Goal: Task Accomplishment & Management: Manage account settings

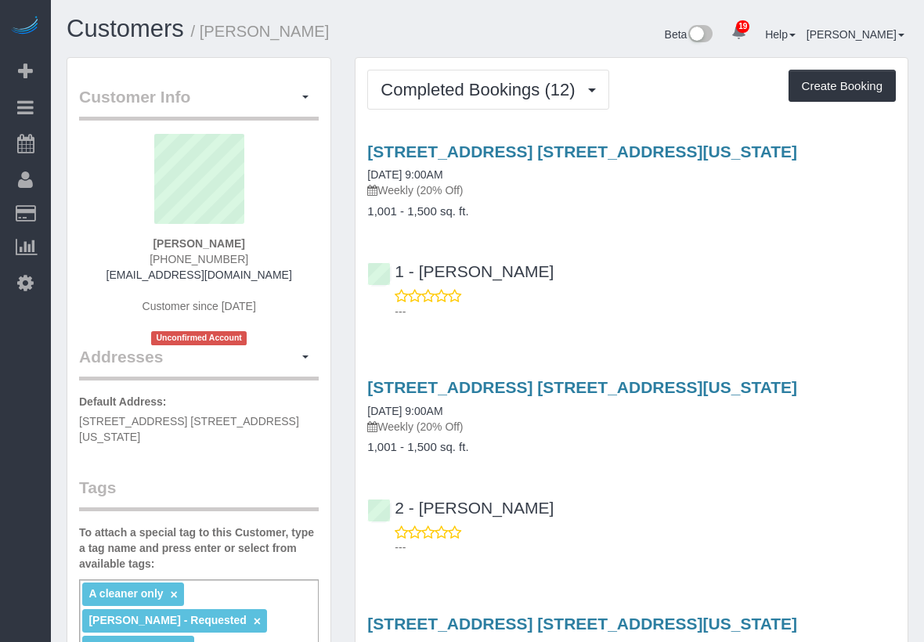
scroll to position [3041, 924]
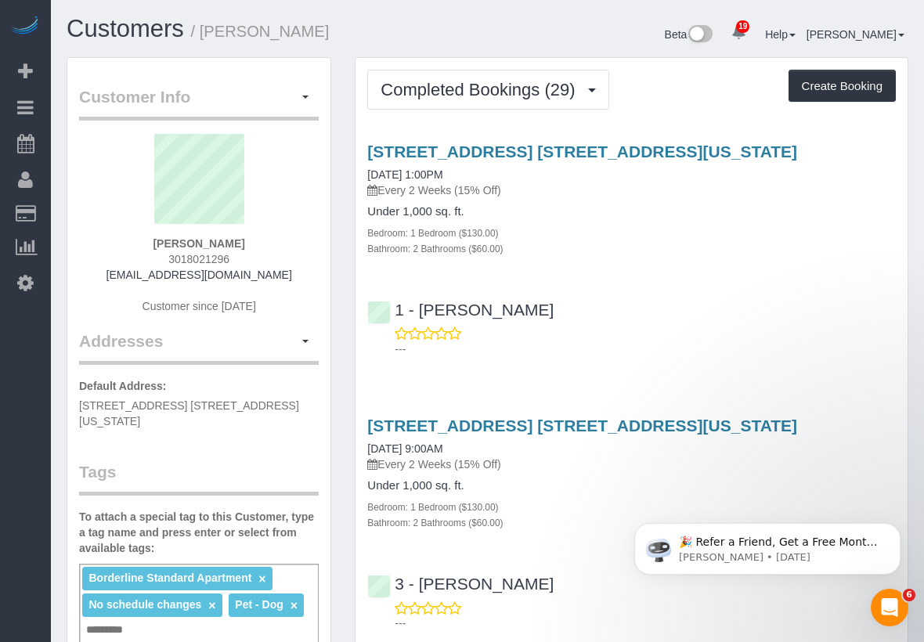
scroll to position [121, 0]
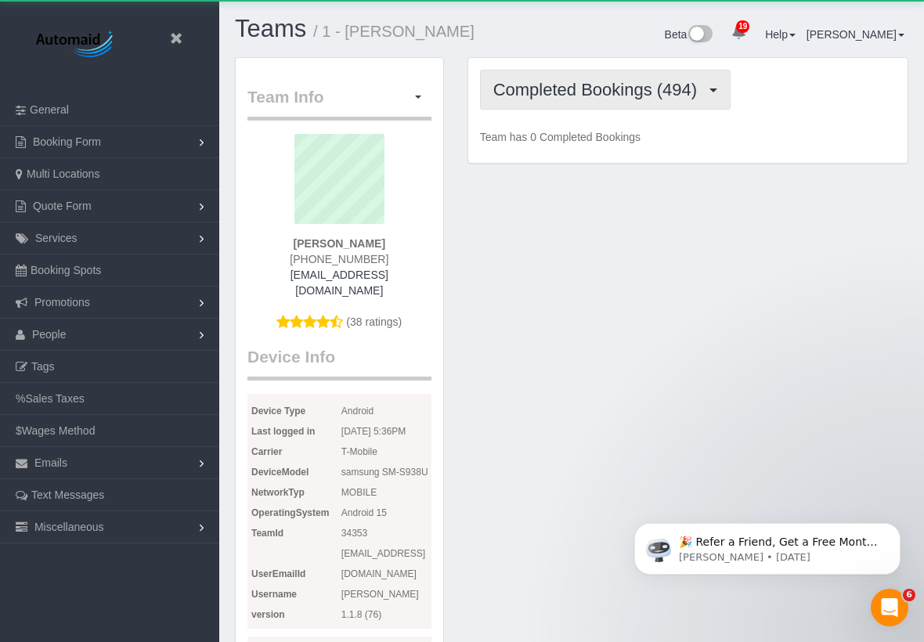
scroll to position [1737, 924]
click at [562, 92] on span "Completed Bookings (494)" at bounding box center [598, 90] width 211 height 20
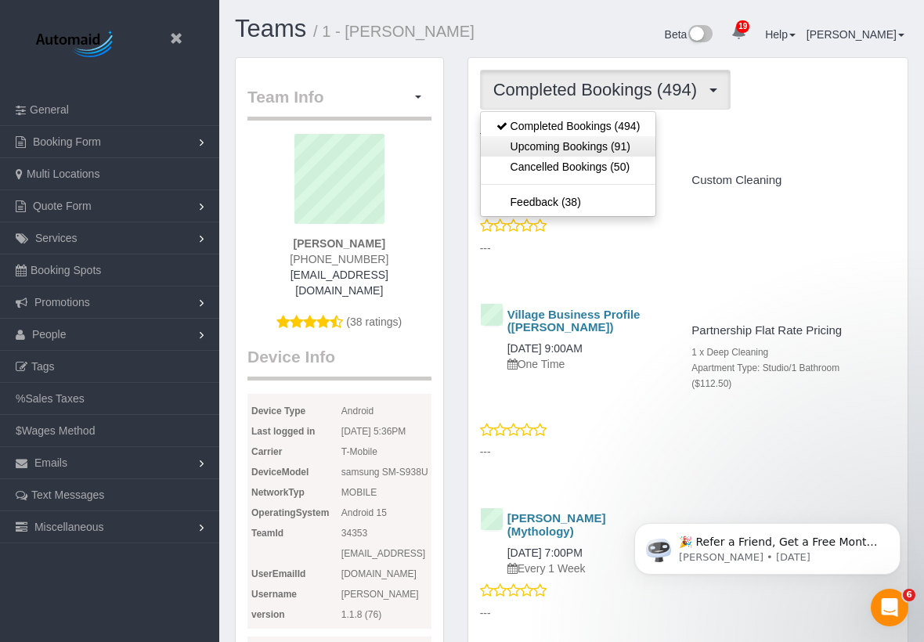
scroll to position [73621, 77405]
click at [546, 146] on link "Upcoming Bookings (91)" at bounding box center [568, 146] width 175 height 20
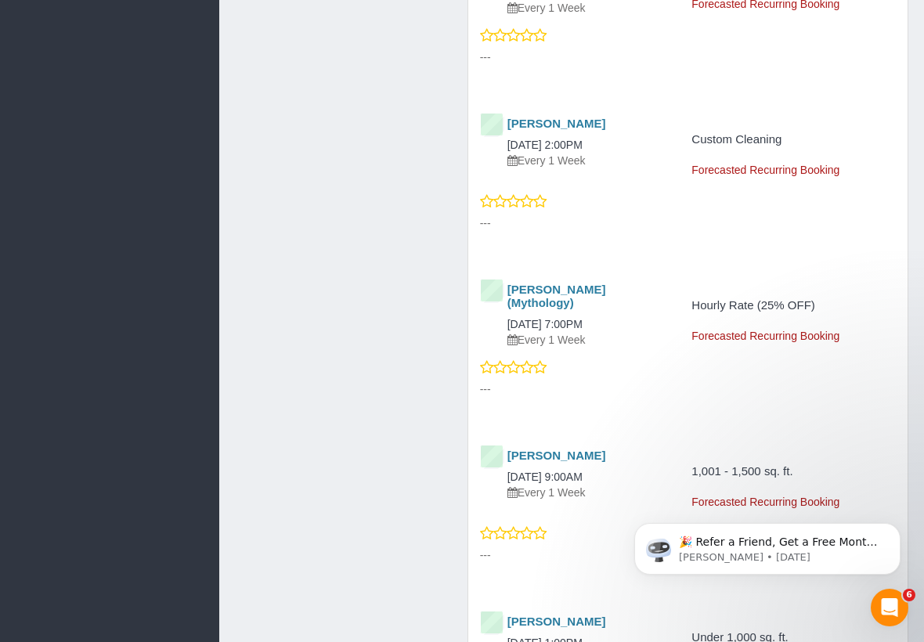
scroll to position [4313, 0]
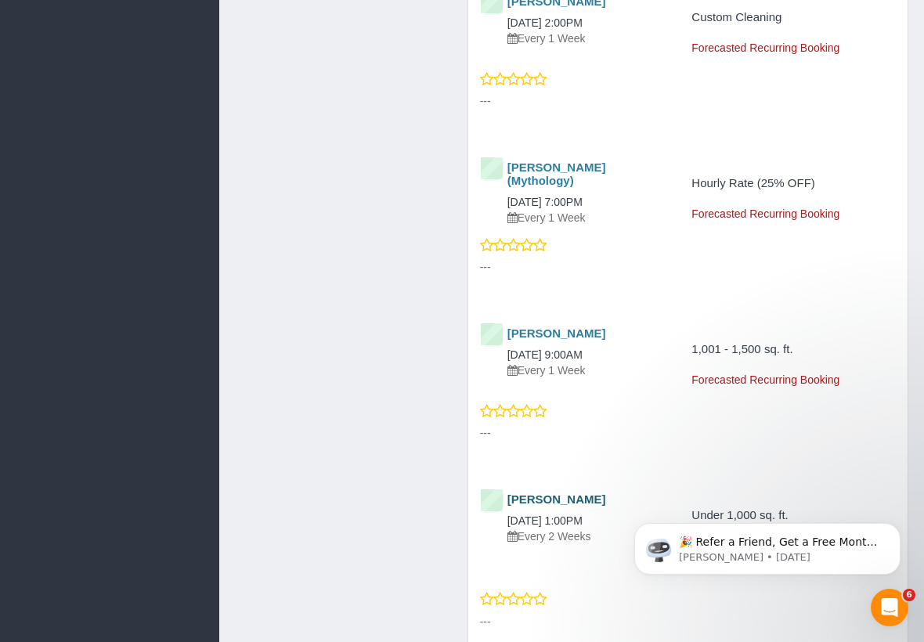
drag, startPoint x: 614, startPoint y: 457, endPoint x: 510, endPoint y: 440, distance: 105.6
click at [510, 493] on div "[PERSON_NAME] [DATE] 1:00PM Every 2 Weeks" at bounding box center [572, 518] width 185 height 51
copy div "[PERSON_NAME] [DATE] 1:00PM"
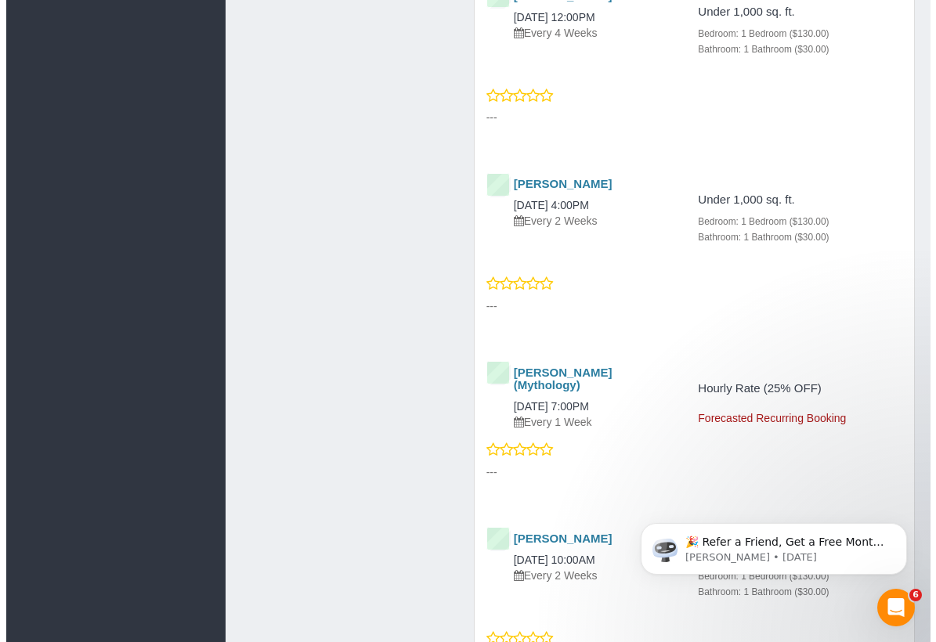
scroll to position [0, 0]
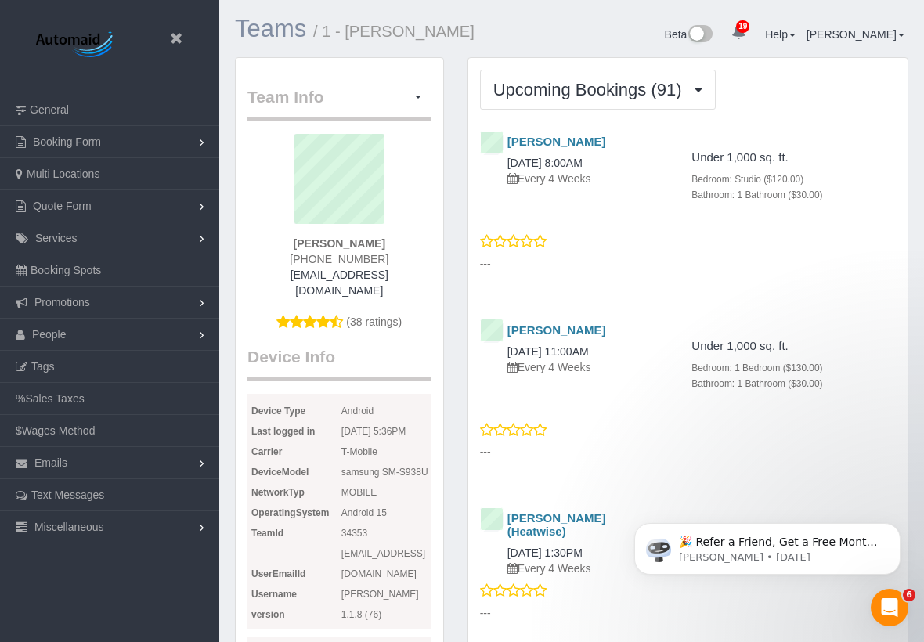
click at [277, 29] on link "Teams" at bounding box center [270, 28] width 71 height 27
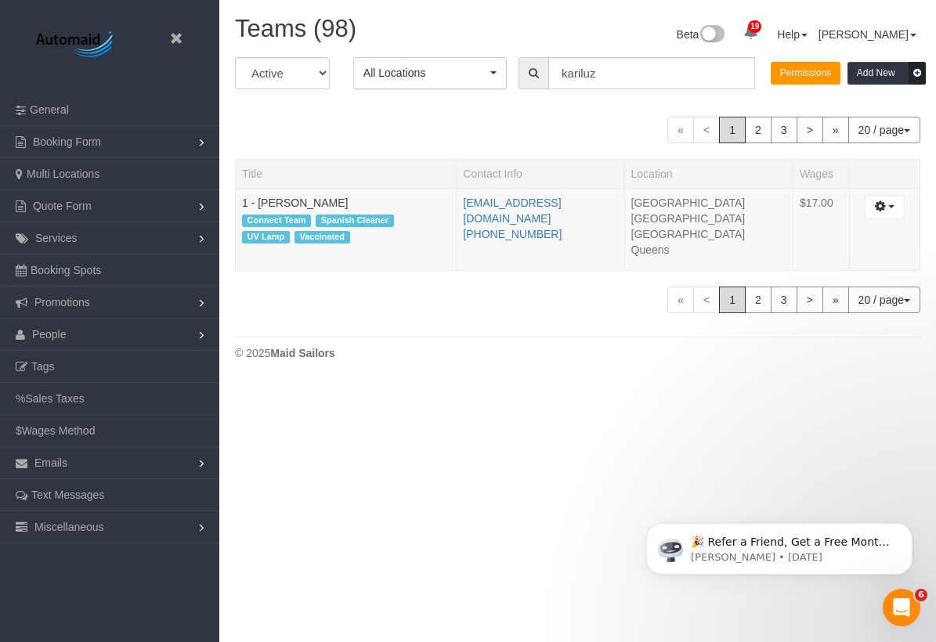
scroll to position [77946, 77394]
click at [638, 74] on input "kariluz" at bounding box center [651, 73] width 207 height 32
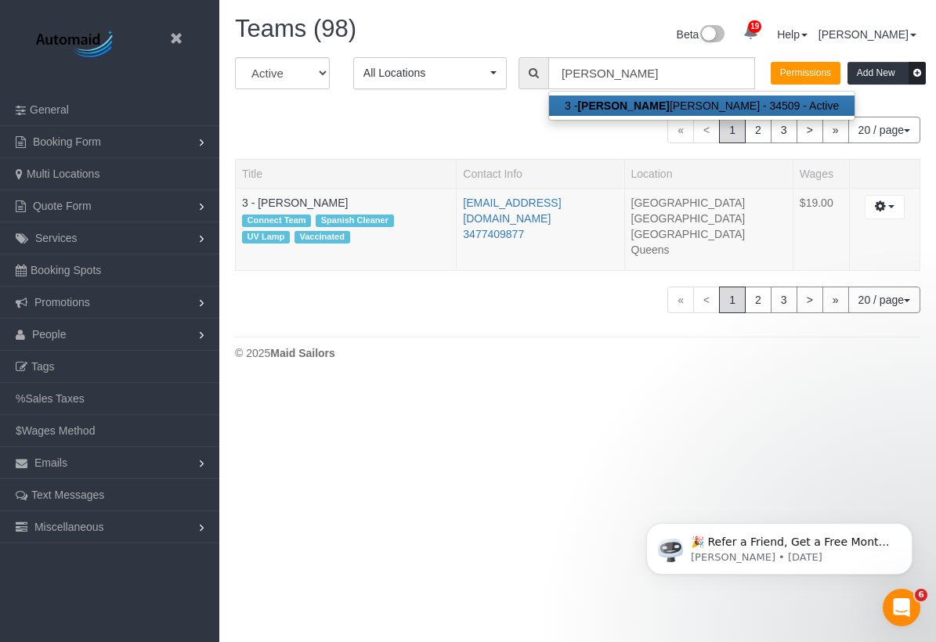
click at [618, 96] on link "3 - [PERSON_NAME] - 34509 - Active" at bounding box center [701, 106] width 305 height 20
type input "3 - [PERSON_NAME]"
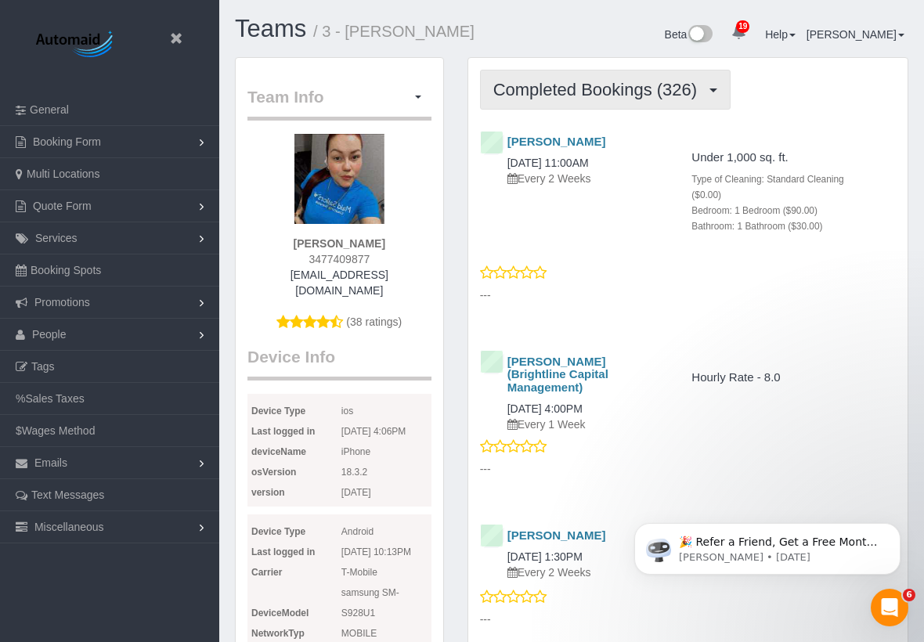
click at [663, 82] on span "Completed Bookings (326)" at bounding box center [598, 90] width 211 height 20
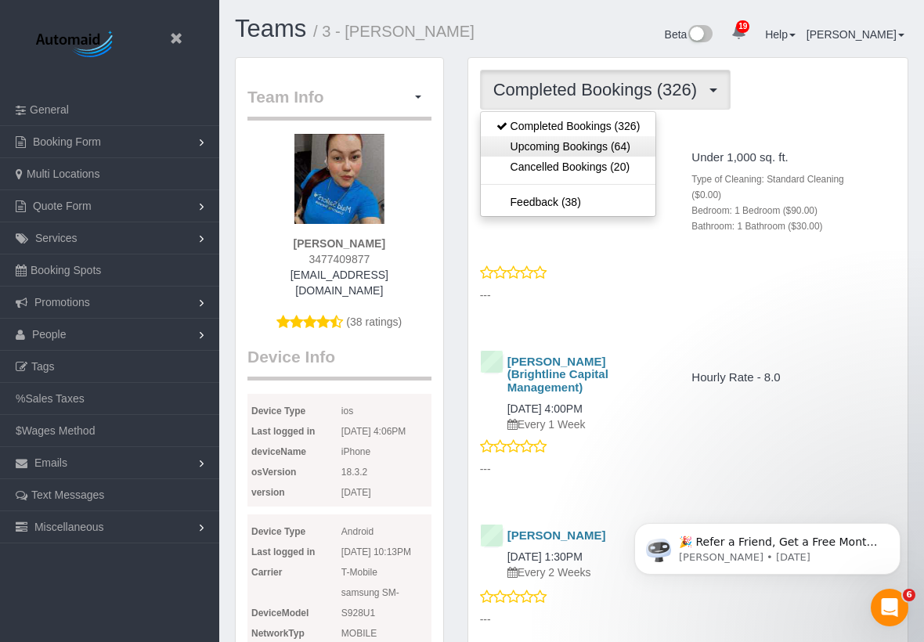
click at [580, 150] on link "Upcoming Bookings (64)" at bounding box center [568, 146] width 175 height 20
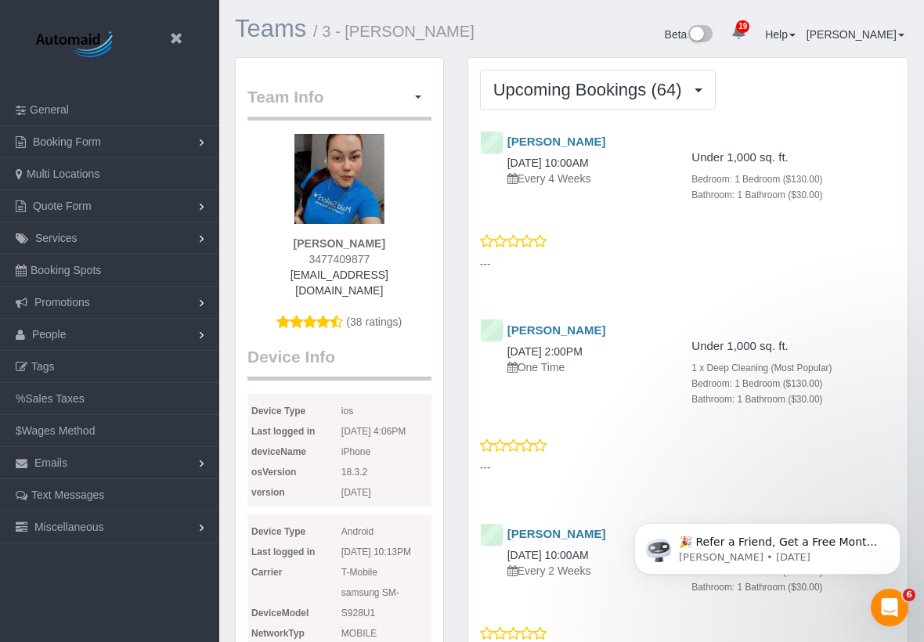
click at [289, 37] on link "Teams" at bounding box center [270, 28] width 71 height 27
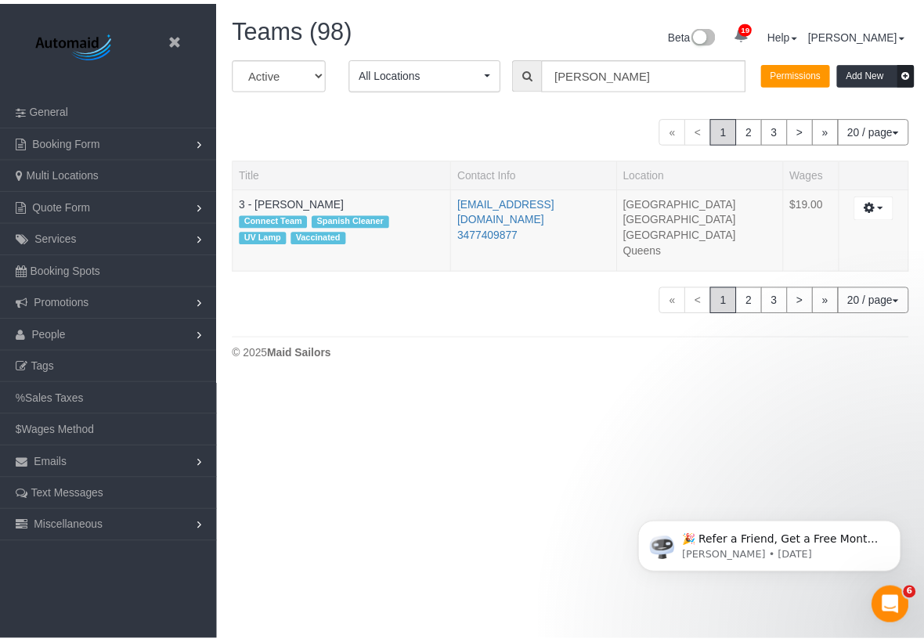
scroll to position [77946, 77394]
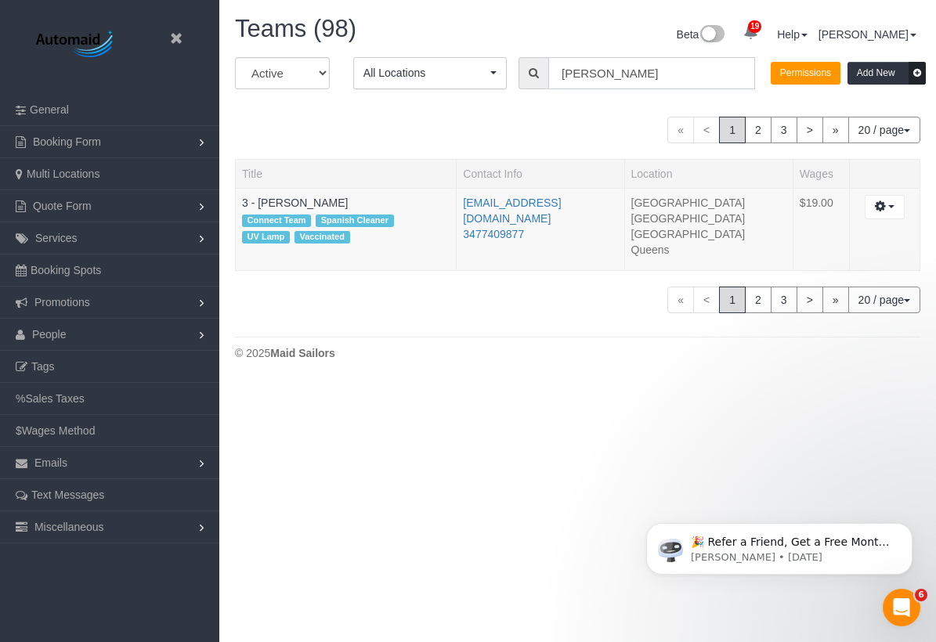
click at [605, 77] on input "[PERSON_NAME]" at bounding box center [651, 73] width 207 height 32
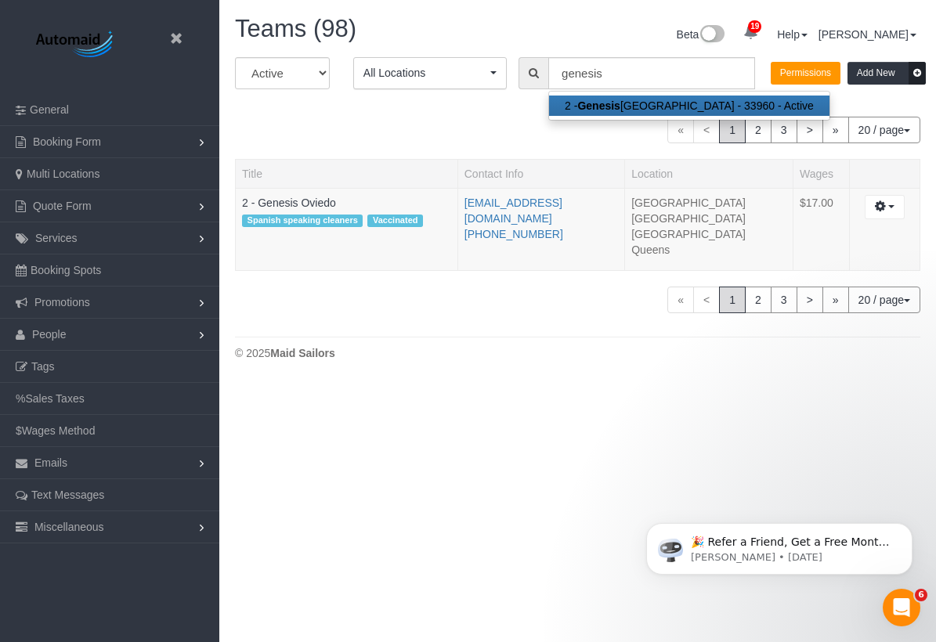
click at [613, 103] on strong "Genesis" at bounding box center [598, 105] width 42 height 13
type input "2 - Genesis Oviedo"
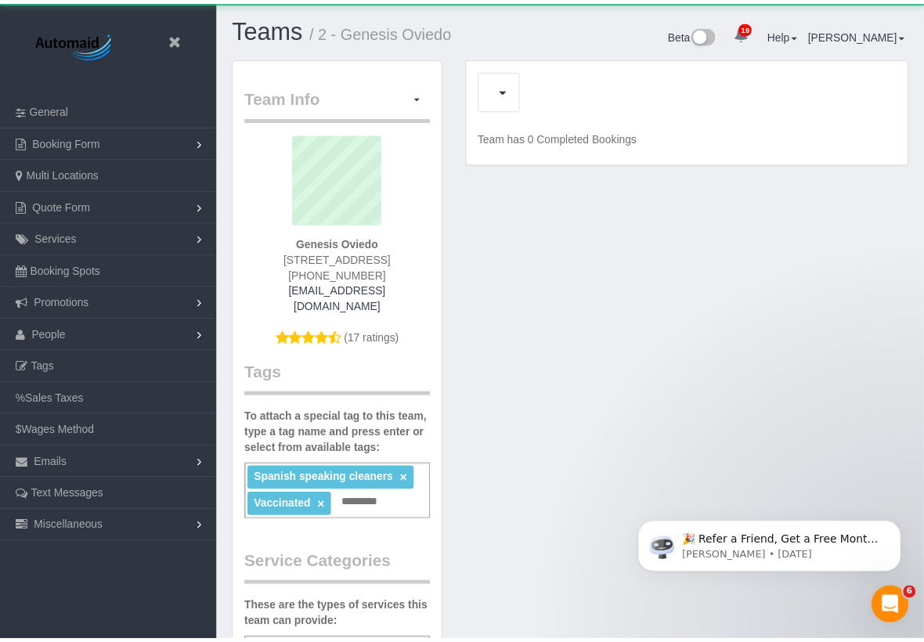
scroll to position [1160, 924]
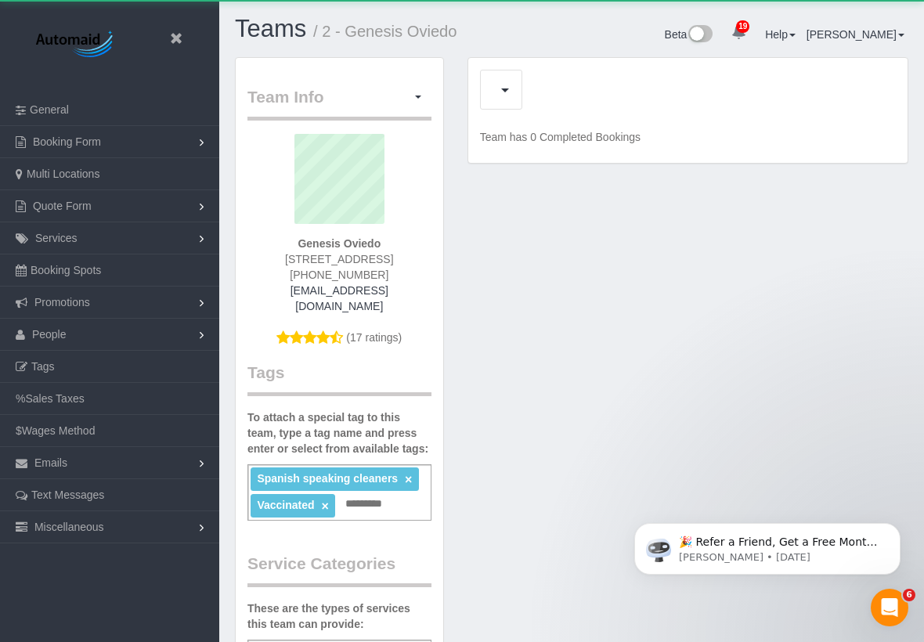
click at [571, 91] on div at bounding box center [688, 90] width 416 height 40
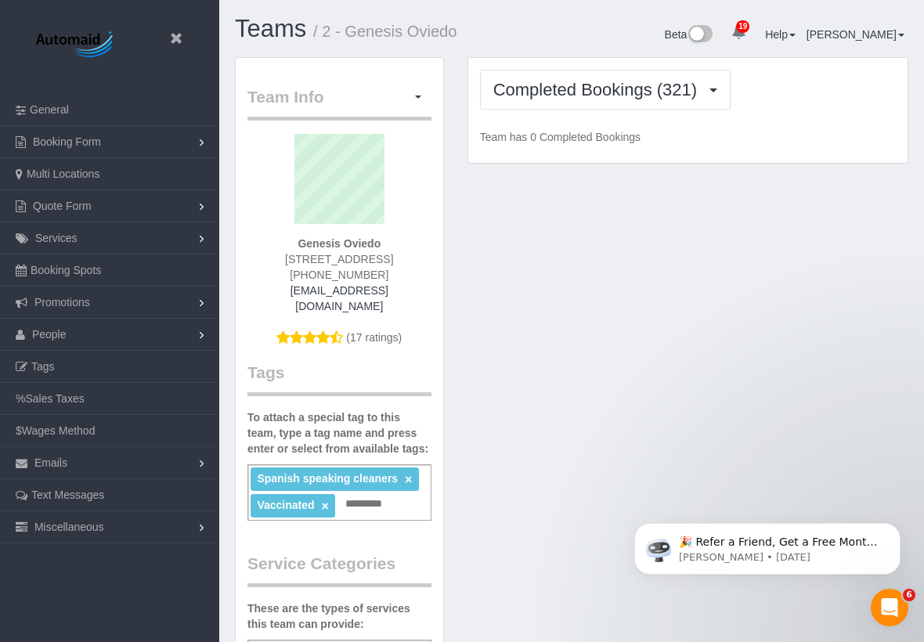
scroll to position [1251, 924]
click at [571, 91] on span "Completed Bookings (321)" at bounding box center [598, 90] width 211 height 20
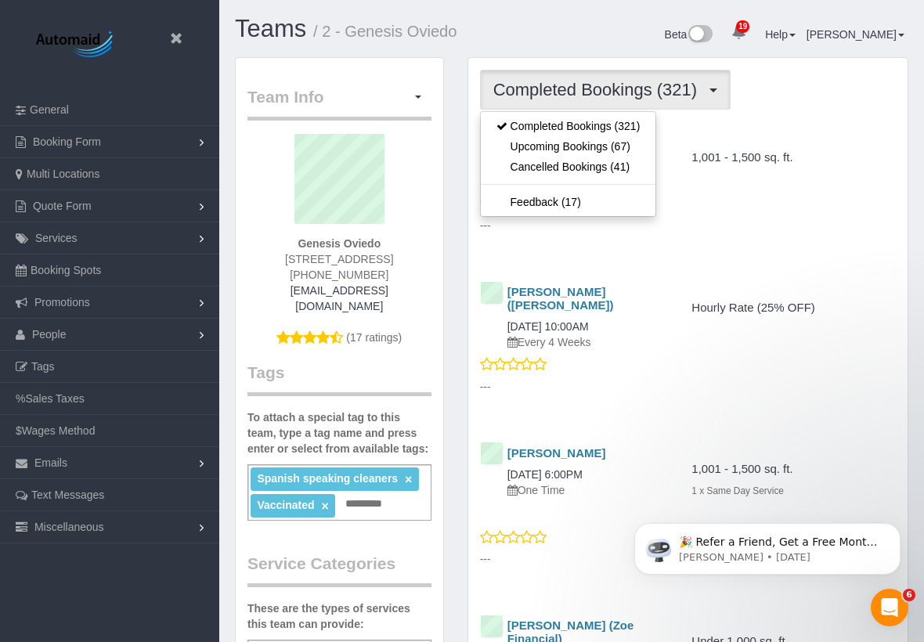
drag, startPoint x: 562, startPoint y: 143, endPoint x: 793, endPoint y: 128, distance: 230.8
click at [562, 143] on link "Upcoming Bookings (67)" at bounding box center [568, 146] width 175 height 20
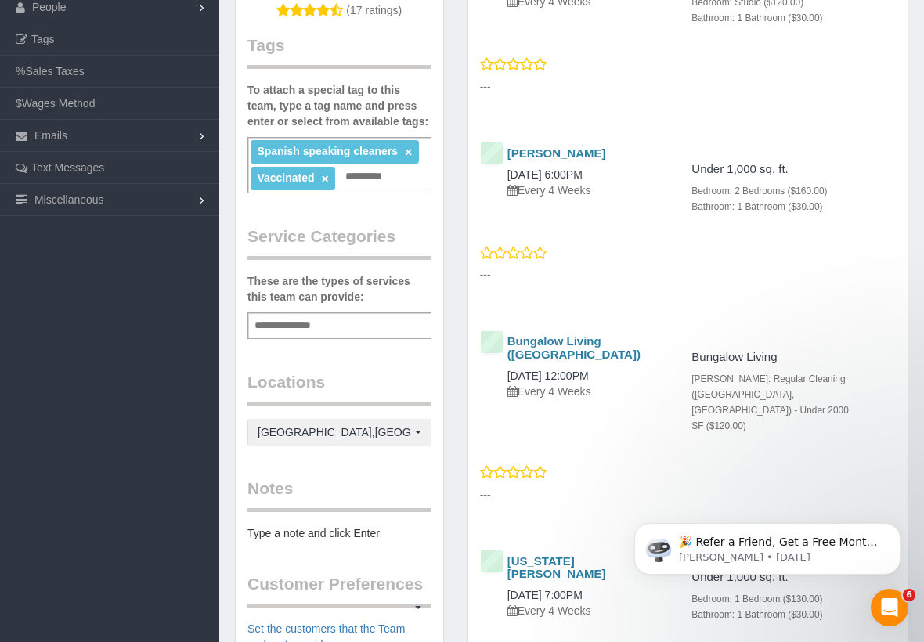
scroll to position [342, 0]
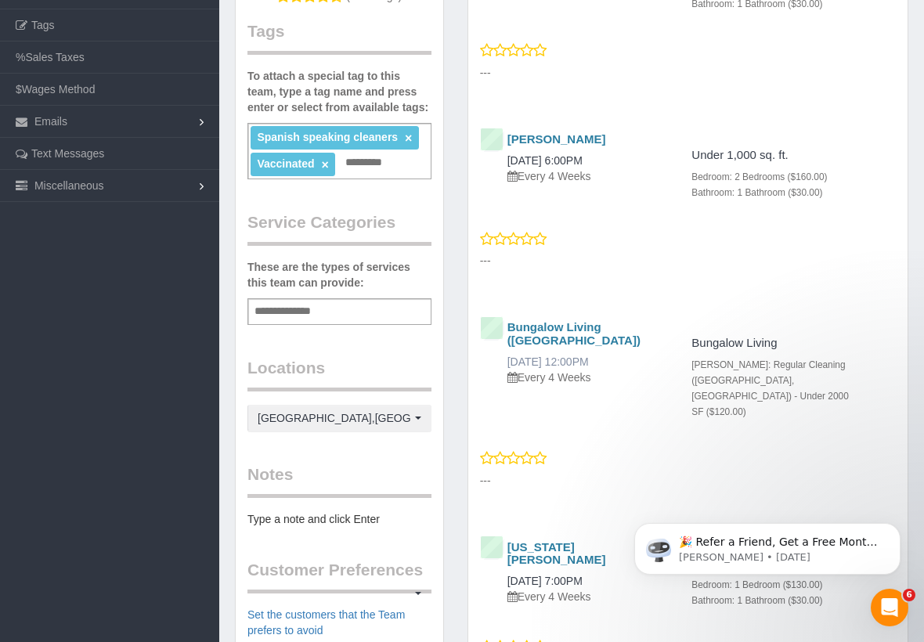
click at [589, 356] on link "[DATE] 12:00PM" at bounding box center [548, 362] width 81 height 13
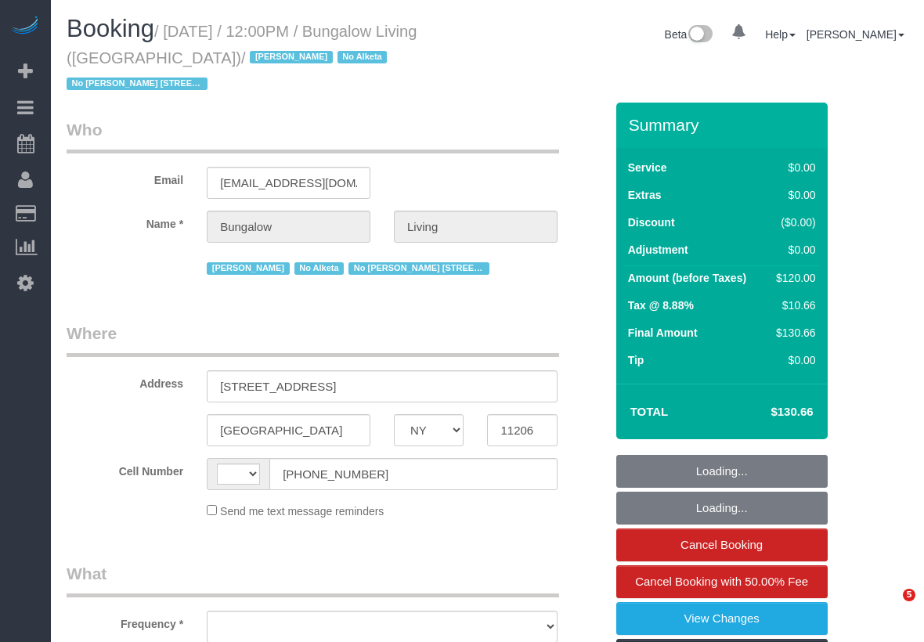
select select "NY"
select select "object:540"
select select "string:[GEOGRAPHIC_DATA]"
select select "spot1"
select select "number:89"
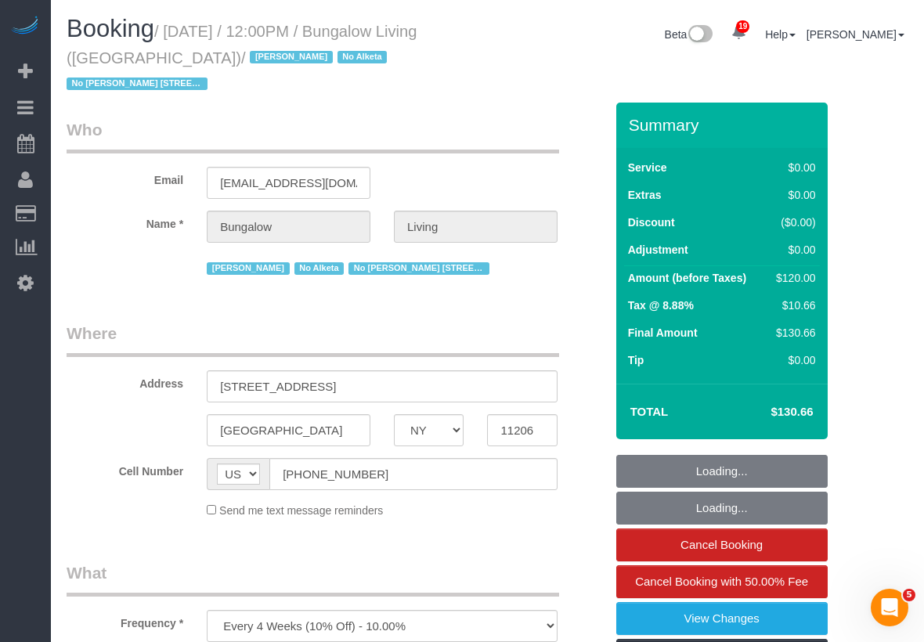
select select "number:90"
select select "number:15"
select select "number:7"
select select "number:21"
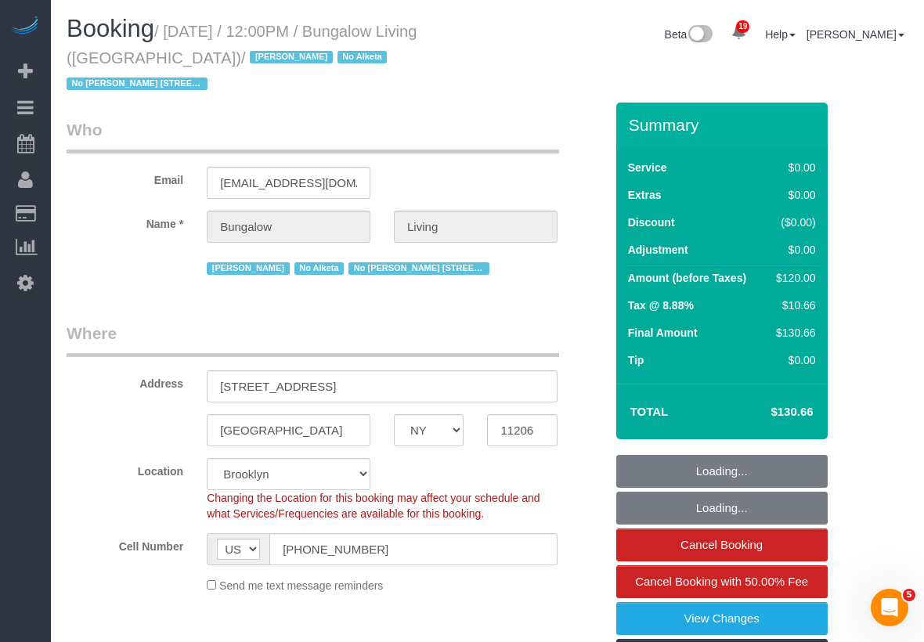
scroll to position [327, 0]
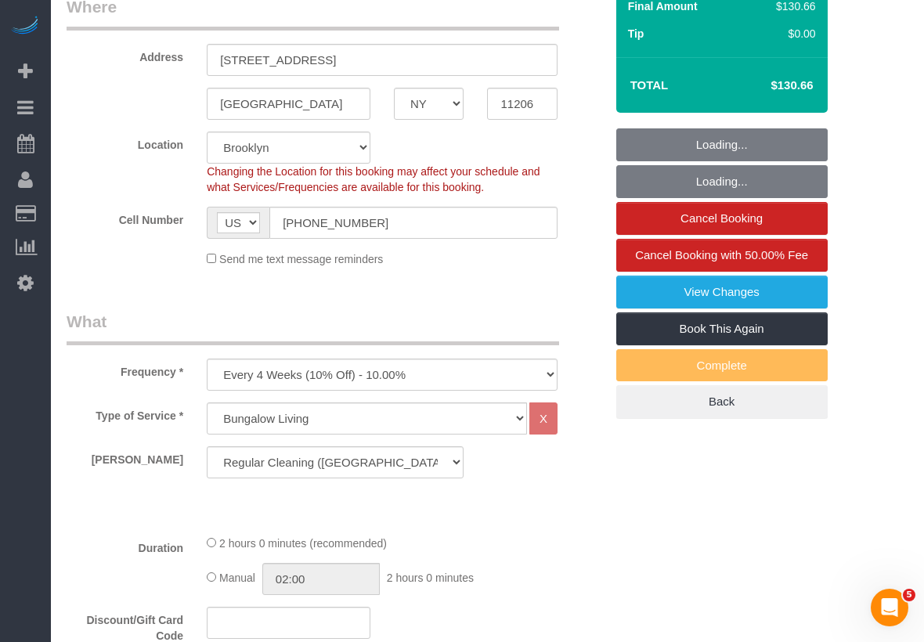
select select "object:1449"
select select "spot50"
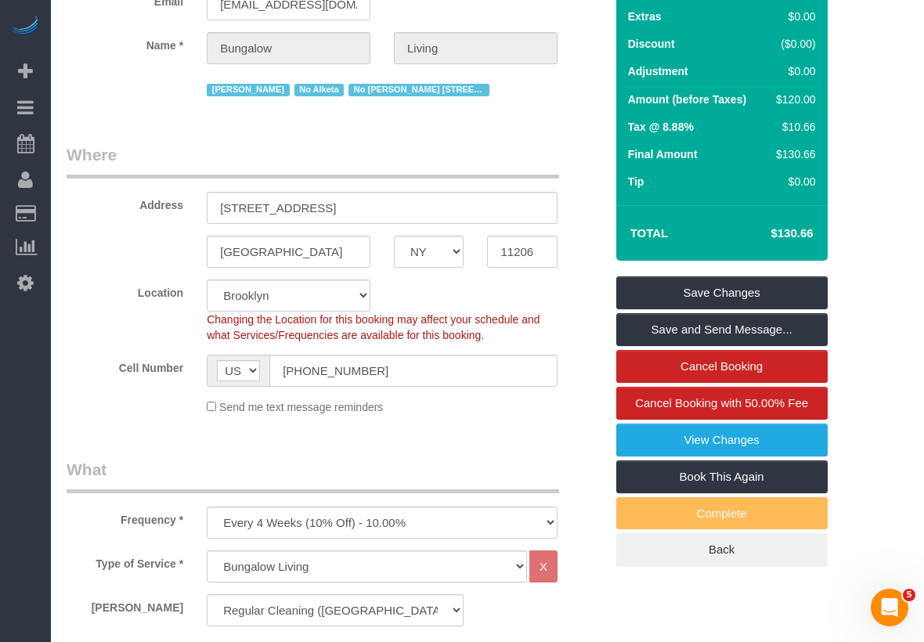
scroll to position [0, 0]
